Goal: Information Seeking & Learning: Understand process/instructions

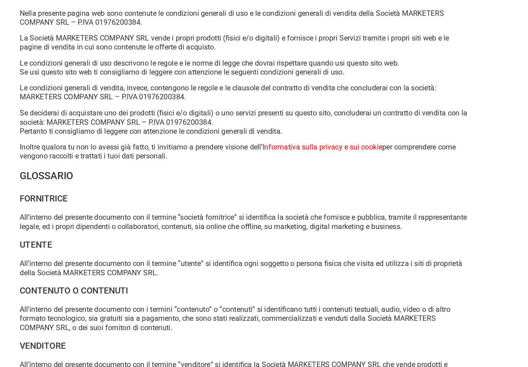
scroll to position [11, 0]
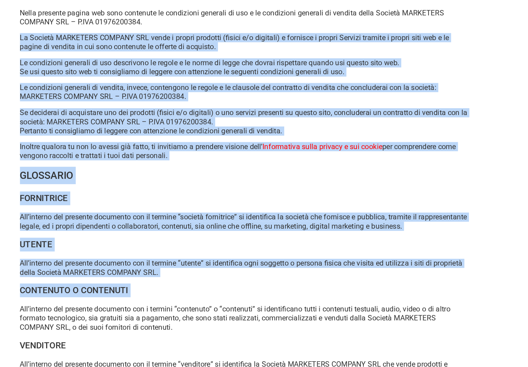
drag, startPoint x: 102, startPoint y: 104, endPoint x: 135, endPoint y: 316, distance: 214.6
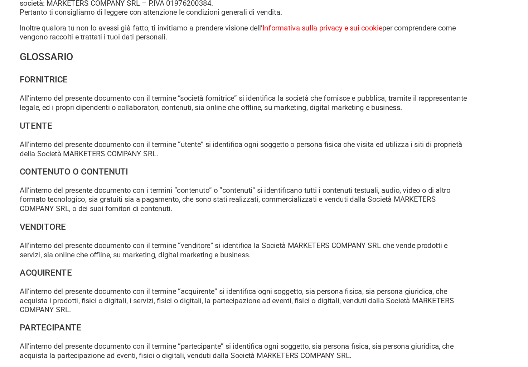
scroll to position [128, 0]
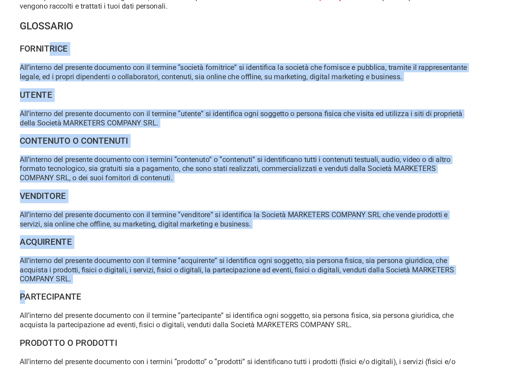
drag, startPoint x: 112, startPoint y: 121, endPoint x: 91, endPoint y: 314, distance: 194.1
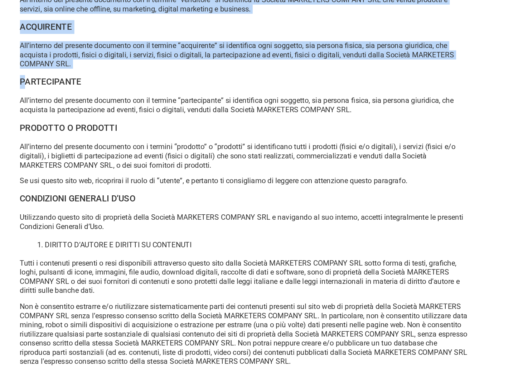
scroll to position [298, 0]
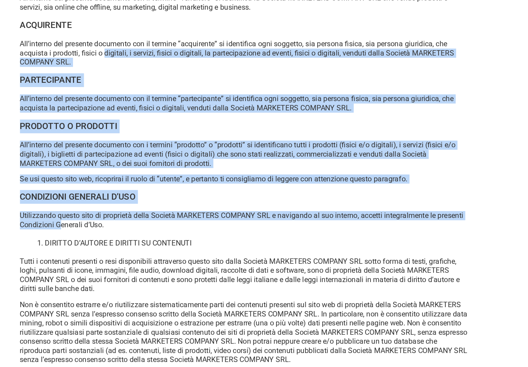
drag, startPoint x: 156, startPoint y: 120, endPoint x: 145, endPoint y: 257, distance: 137.6
click at [145, 257] on p "Utilizzando questo sito di proprietà della Società MARKETERS COMPANY SRL e navi…" at bounding box center [264, 252] width 351 height 14
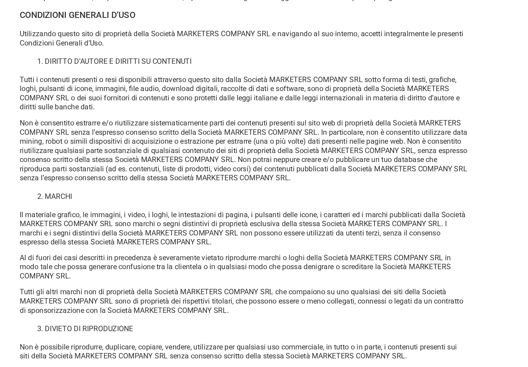
scroll to position [470, 0]
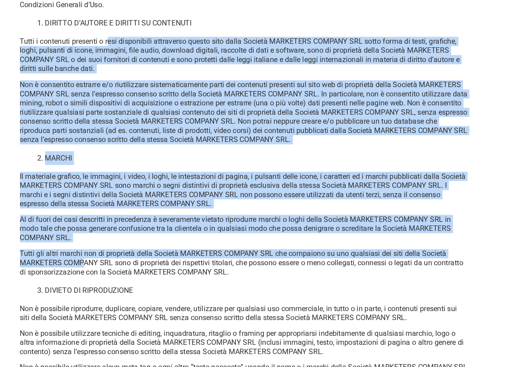
drag, startPoint x: 161, startPoint y: 112, endPoint x: 141, endPoint y: 294, distance: 182.6
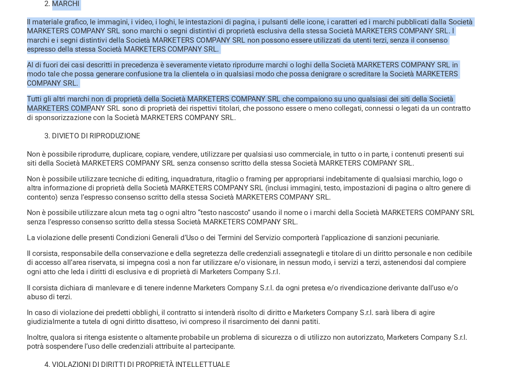
scroll to position [591, 0]
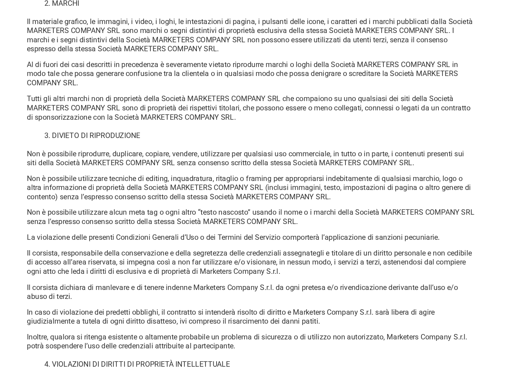
click at [150, 188] on li "DIVIETO DI RIPRODUZIONE" at bounding box center [271, 185] width 326 height 11
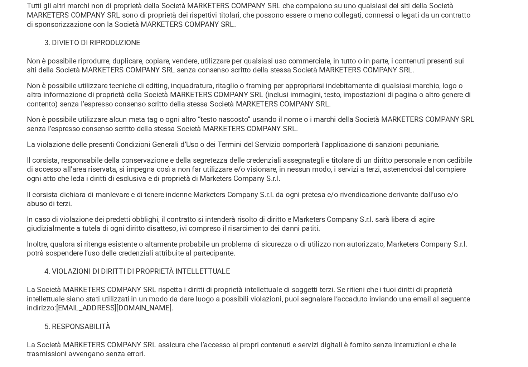
scroll to position [672, 0]
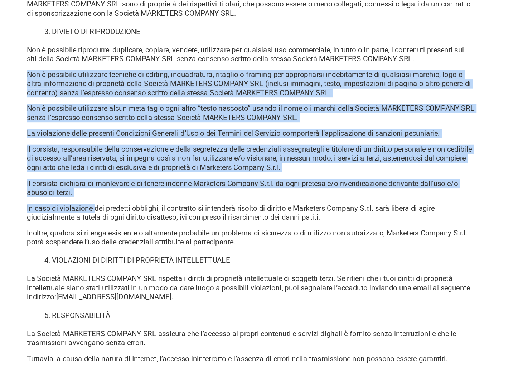
drag, startPoint x: 155, startPoint y: 139, endPoint x: 142, endPoint y: 246, distance: 108.2
click at [142, 246] on p "In caso di violazione dei predetti obblighi, il contratto si intenderà risolto …" at bounding box center [264, 246] width 351 height 14
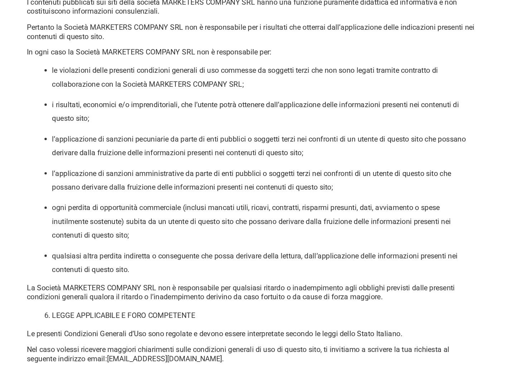
scroll to position [1017, 0]
